Goal: Navigation & Orientation: Understand site structure

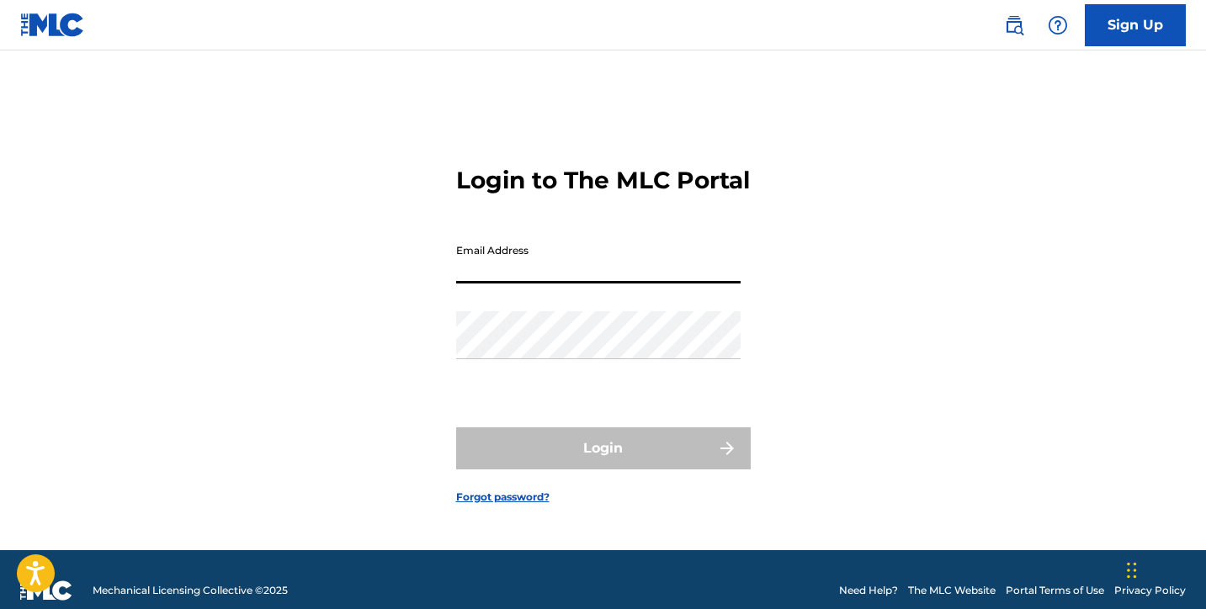
type input "[PERSON_NAME][EMAIL_ADDRESS][PERSON_NAME][DOMAIN_NAME]"
click at [602, 463] on button "Login" at bounding box center [603, 448] width 295 height 42
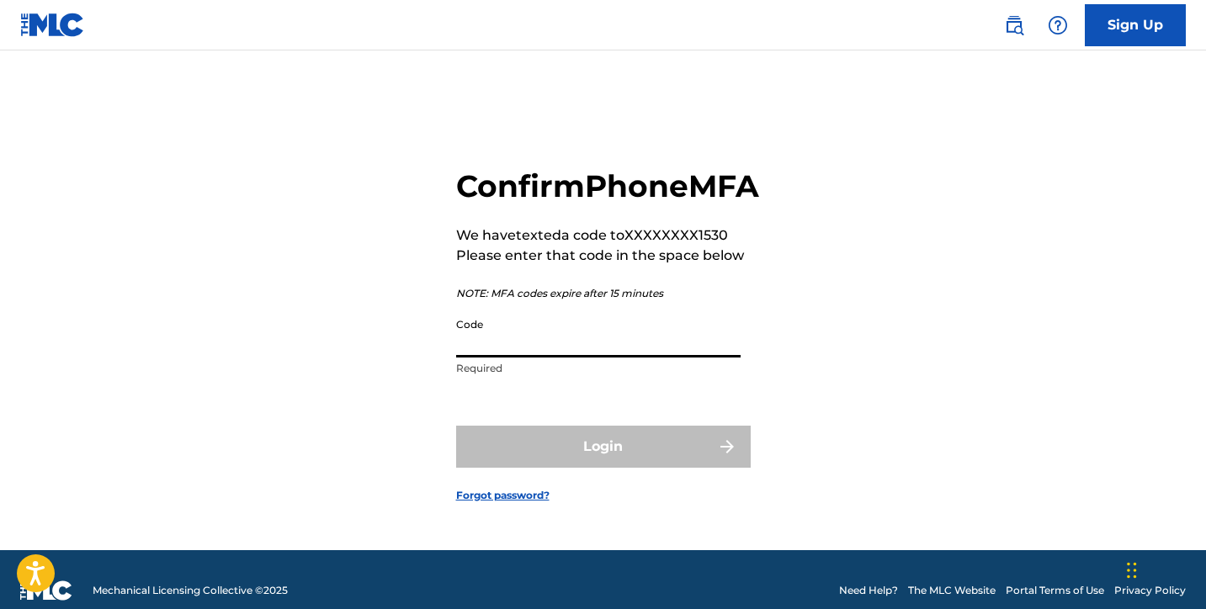
click at [673, 358] on input "Code" at bounding box center [598, 334] width 284 height 48
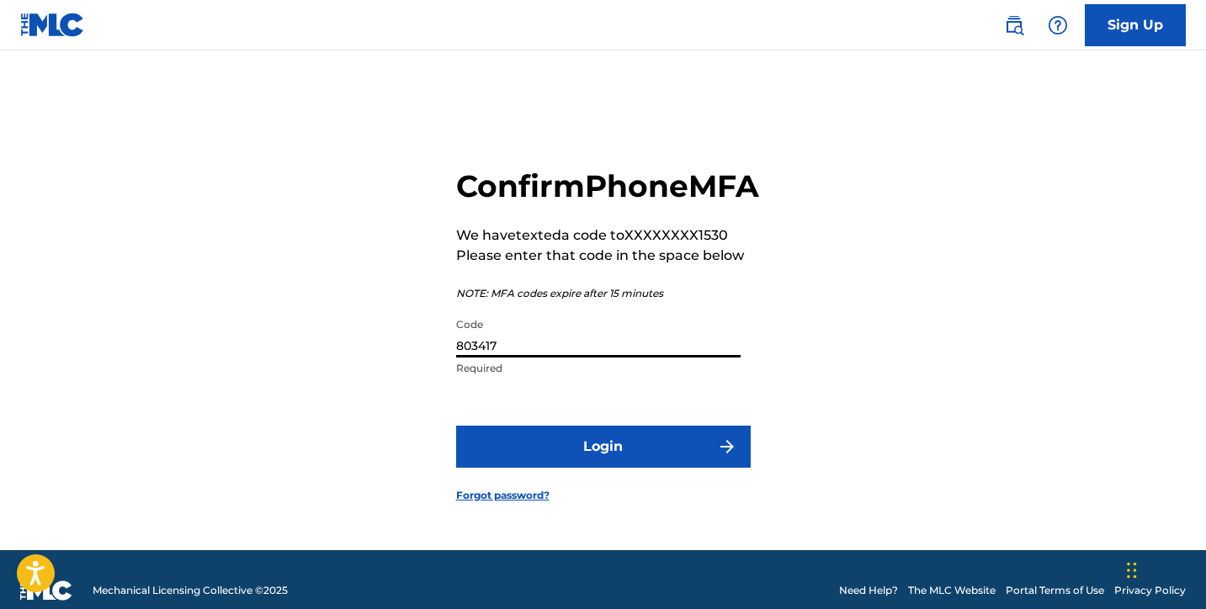
type input "803417"
click at [713, 466] on button "Login" at bounding box center [603, 447] width 295 height 42
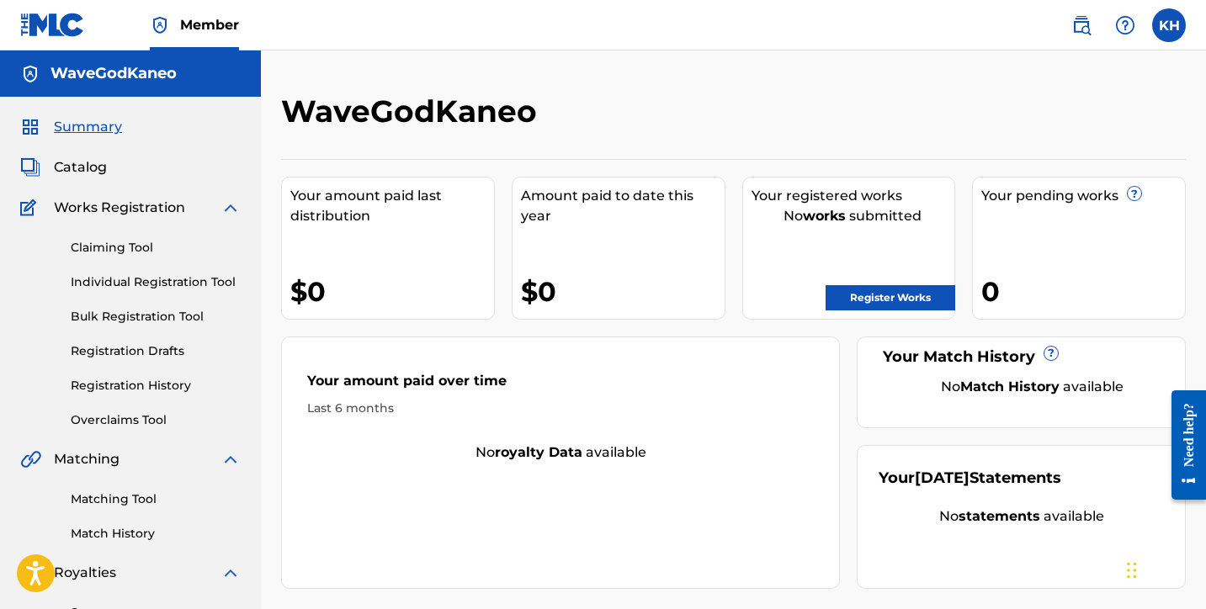
click at [125, 251] on link "Claiming Tool" at bounding box center [156, 248] width 170 height 18
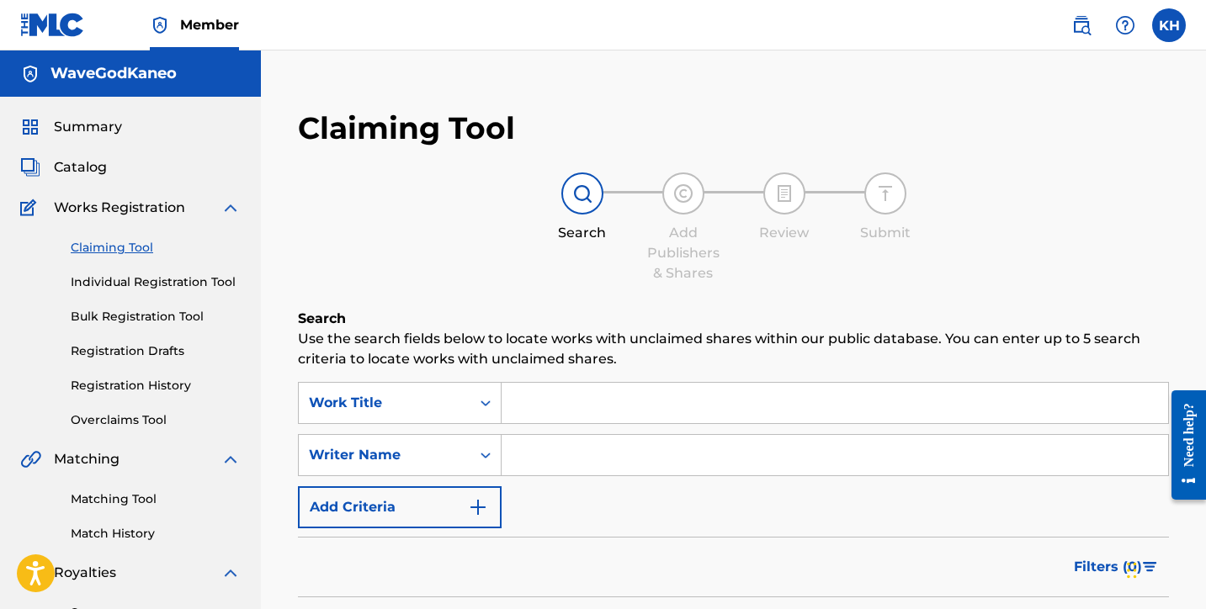
click at [152, 279] on link "Individual Registration Tool" at bounding box center [156, 282] width 170 height 18
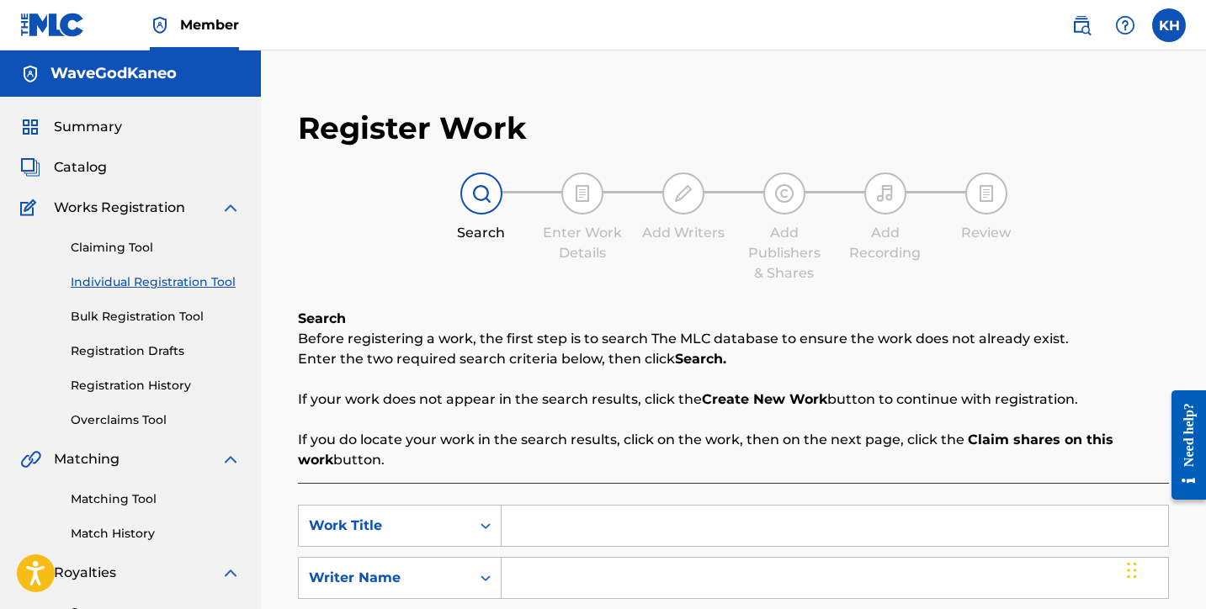
click at [149, 311] on link "Bulk Registration Tool" at bounding box center [156, 317] width 170 height 18
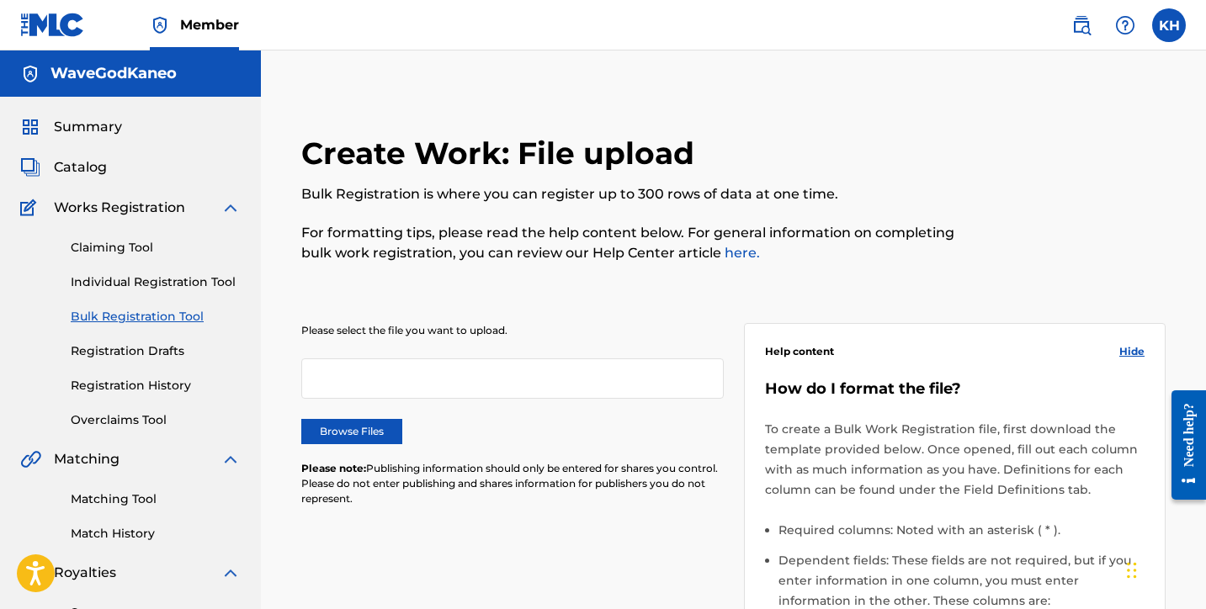
click at [148, 355] on link "Registration Drafts" at bounding box center [156, 351] width 170 height 18
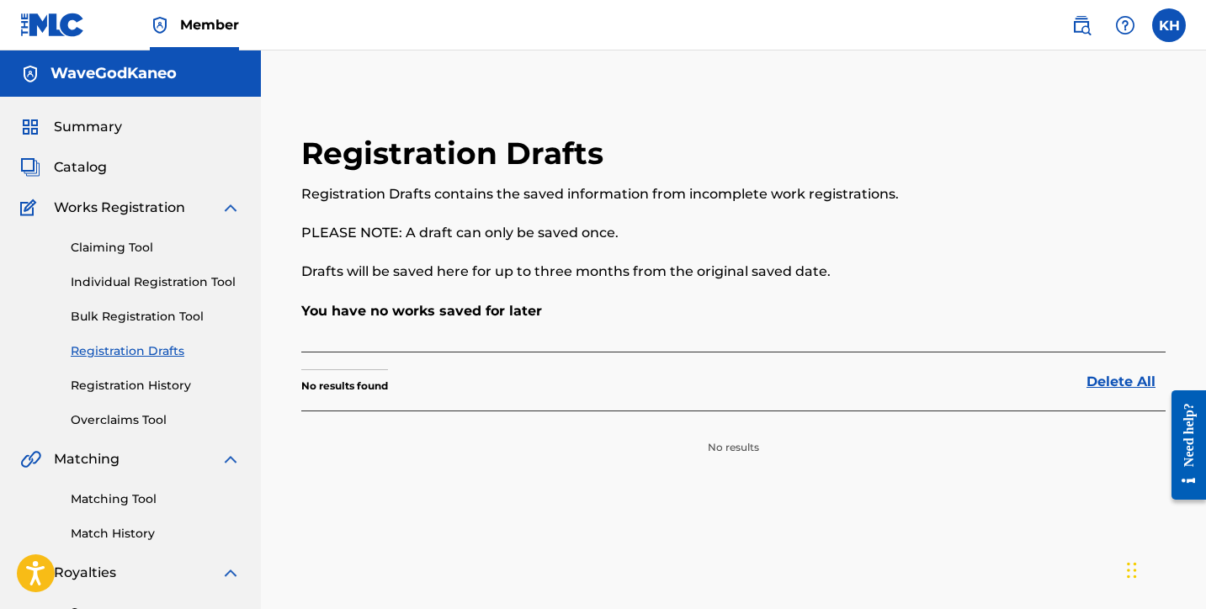
click at [155, 380] on link "Registration History" at bounding box center [156, 386] width 170 height 18
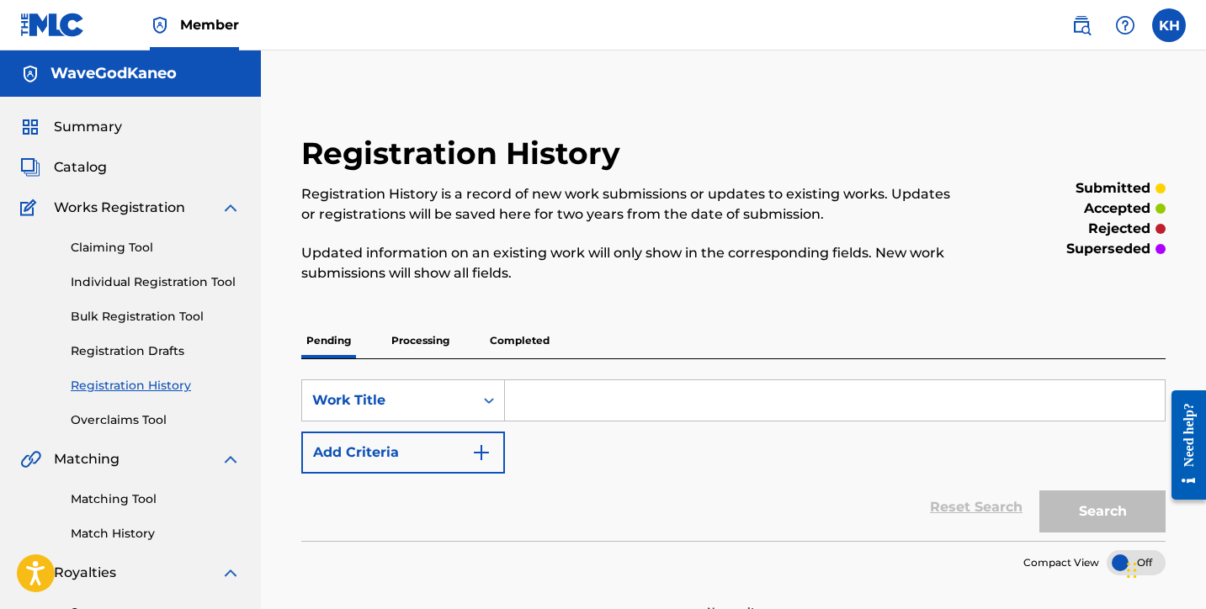
click at [437, 341] on p "Processing" at bounding box center [420, 340] width 68 height 35
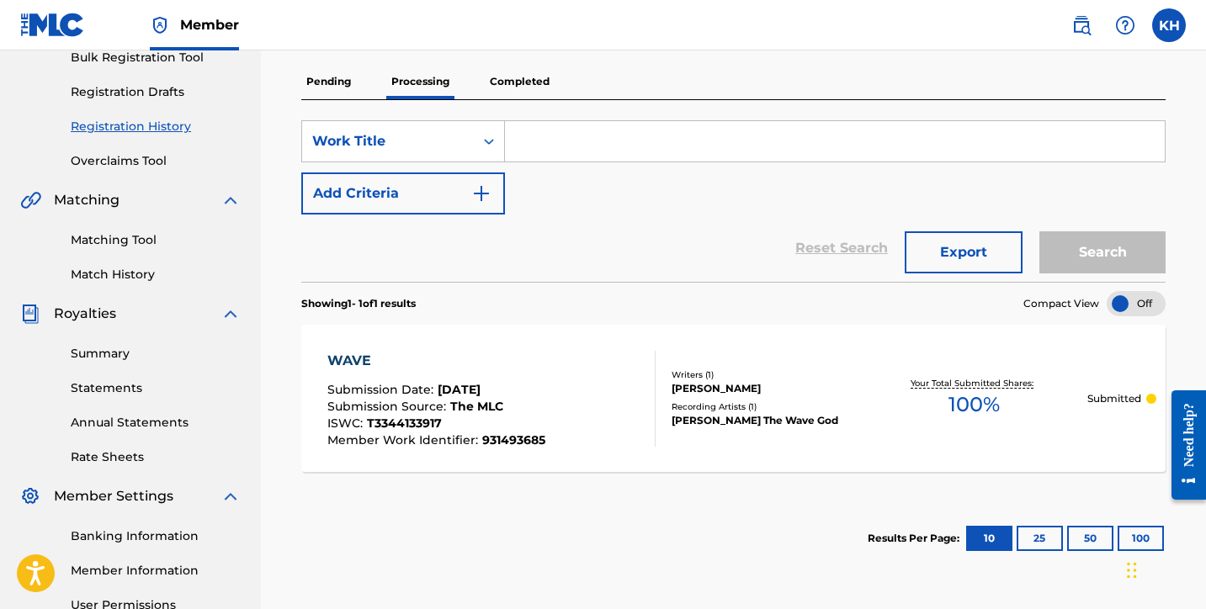
scroll to position [227, 0]
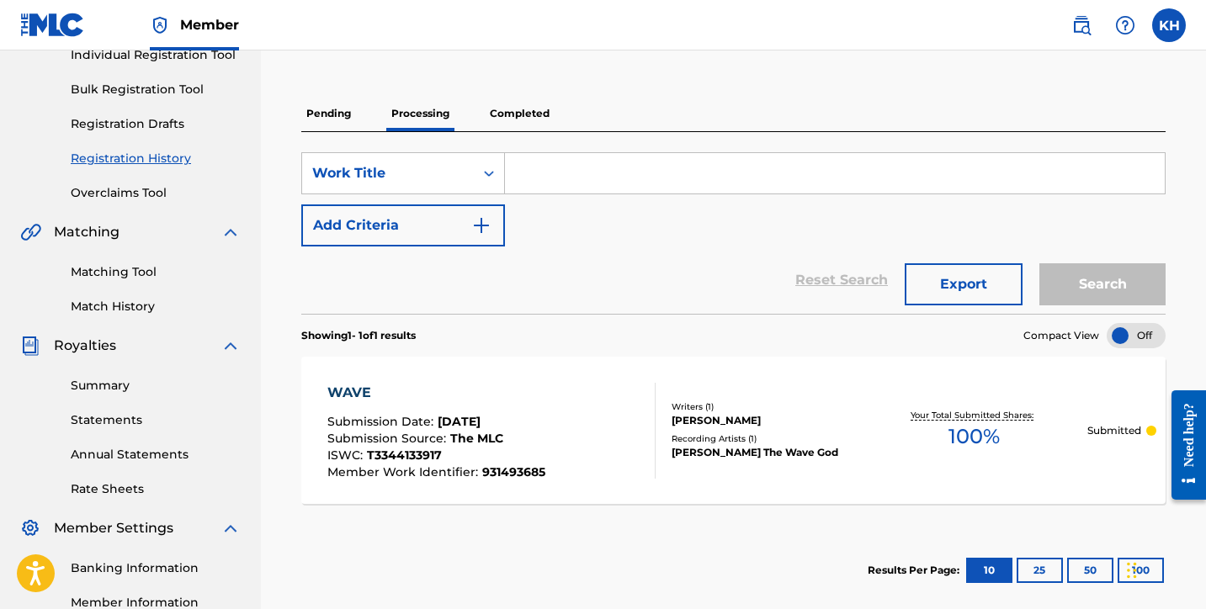
click at [151, 311] on link "Match History" at bounding box center [156, 307] width 170 height 18
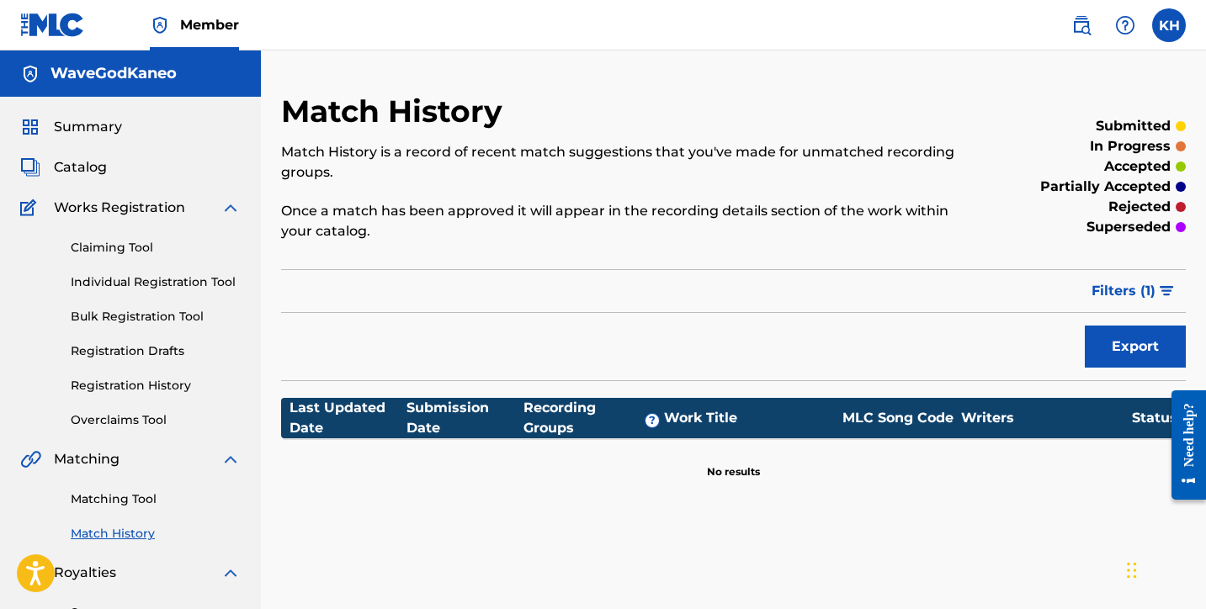
click at [83, 167] on span "Catalog" at bounding box center [80, 167] width 53 height 20
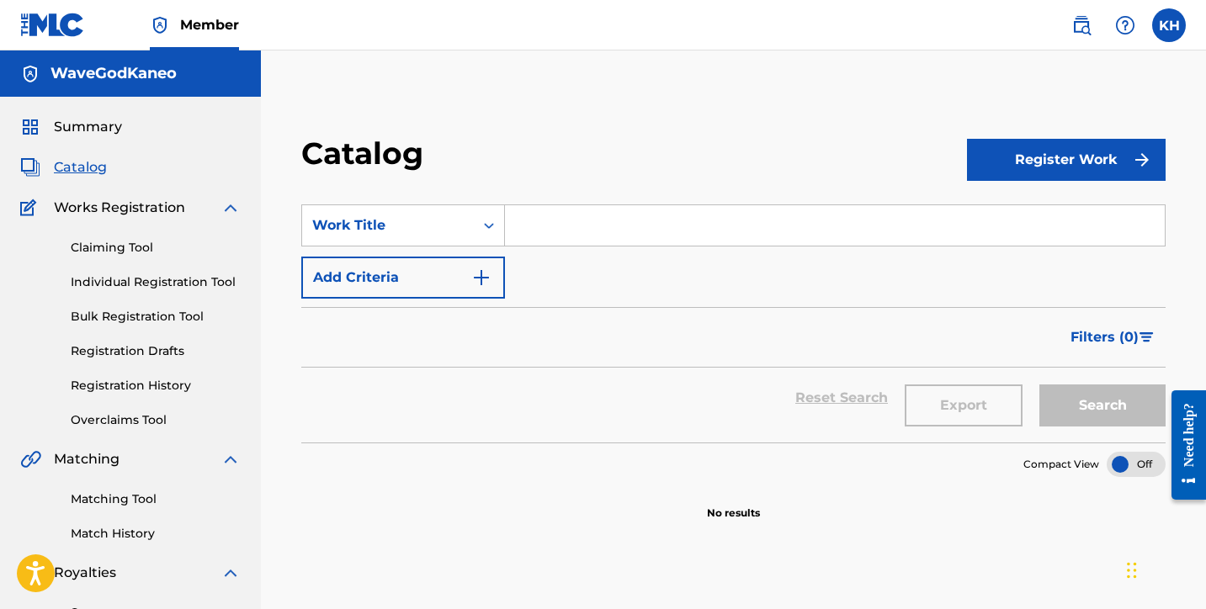
click at [90, 126] on span "Summary" at bounding box center [88, 127] width 68 height 20
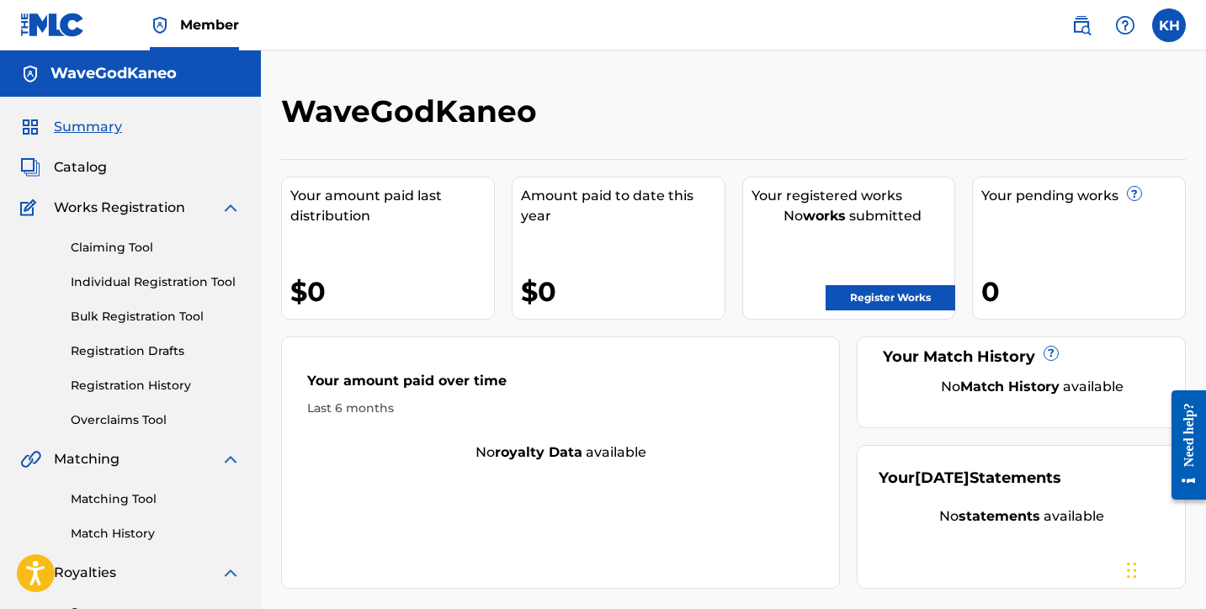
click at [143, 416] on link "Overclaims Tool" at bounding box center [156, 420] width 170 height 18
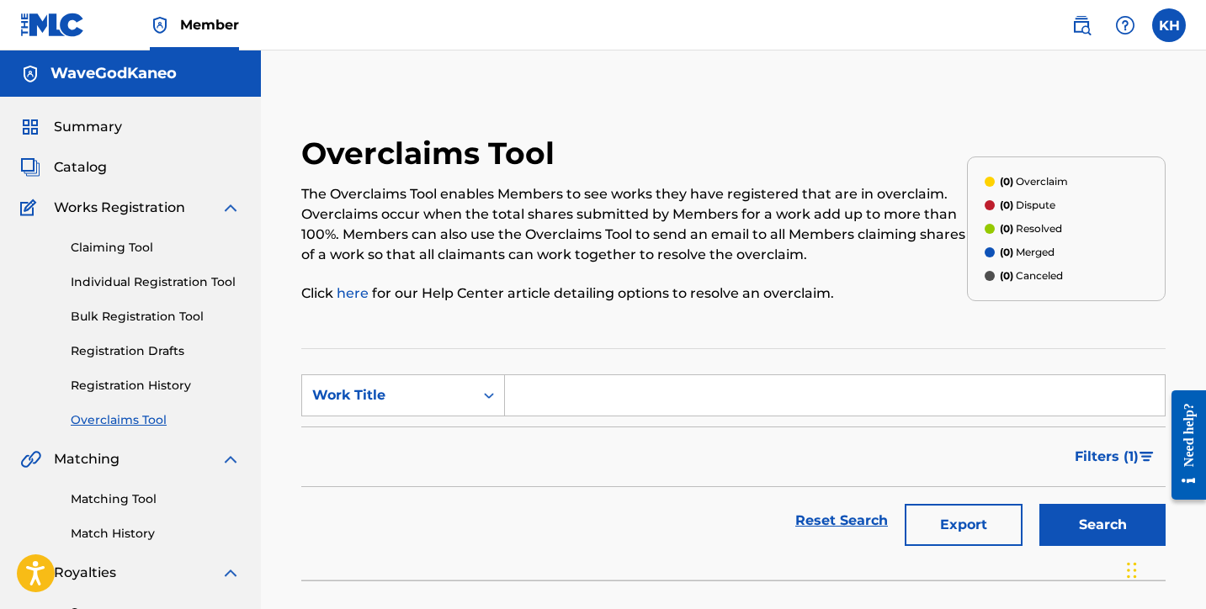
click at [162, 394] on link "Registration History" at bounding box center [156, 386] width 170 height 18
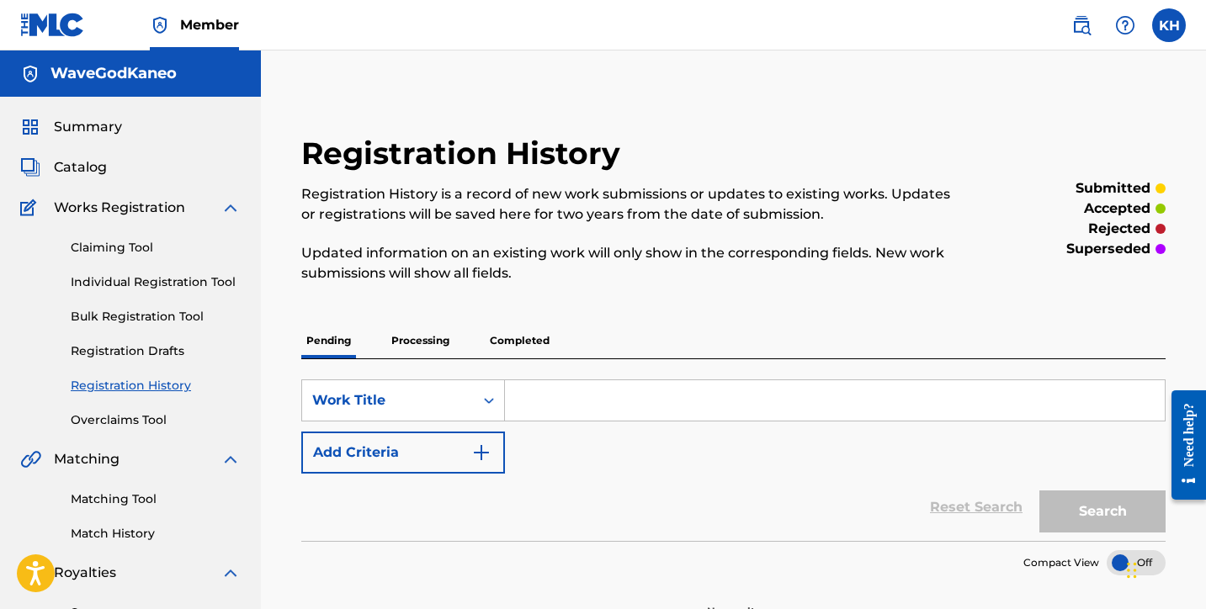
click at [168, 324] on link "Bulk Registration Tool" at bounding box center [156, 317] width 170 height 18
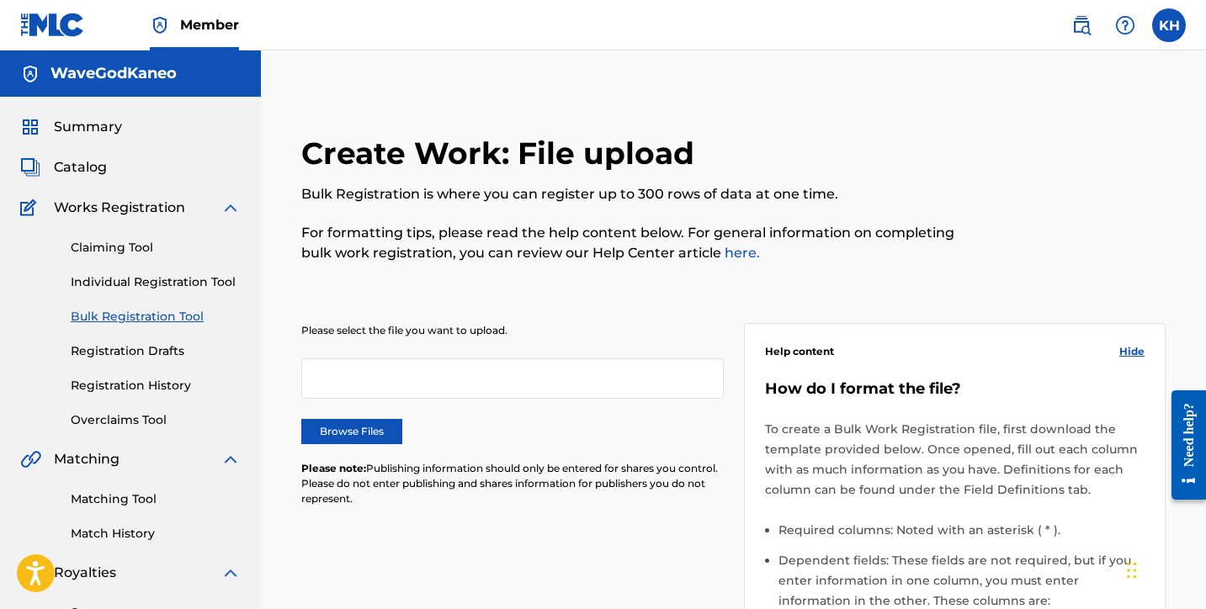
click at [196, 289] on link "Individual Registration Tool" at bounding box center [156, 282] width 170 height 18
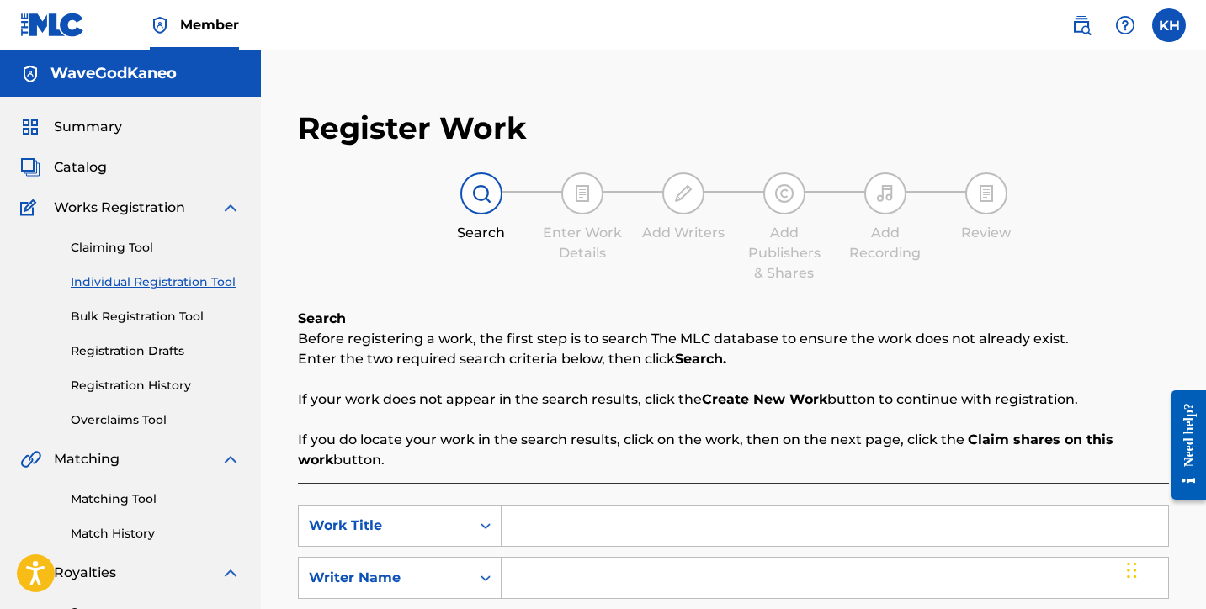
click at [122, 269] on div "Claiming Tool Individual Registration Tool Bulk Registration Tool Registration …" at bounding box center [130, 323] width 220 height 211
click at [126, 246] on link "Claiming Tool" at bounding box center [156, 248] width 170 height 18
